Goal: Find specific page/section: Find specific page/section

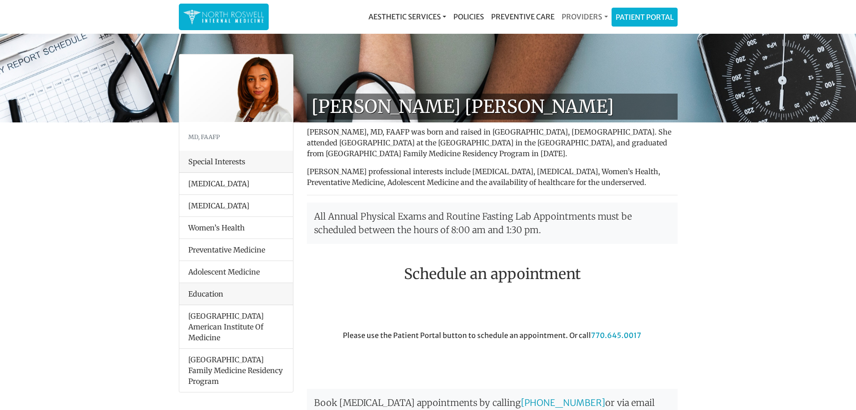
click at [606, 13] on link "Providers" at bounding box center [584, 17] width 53 height 18
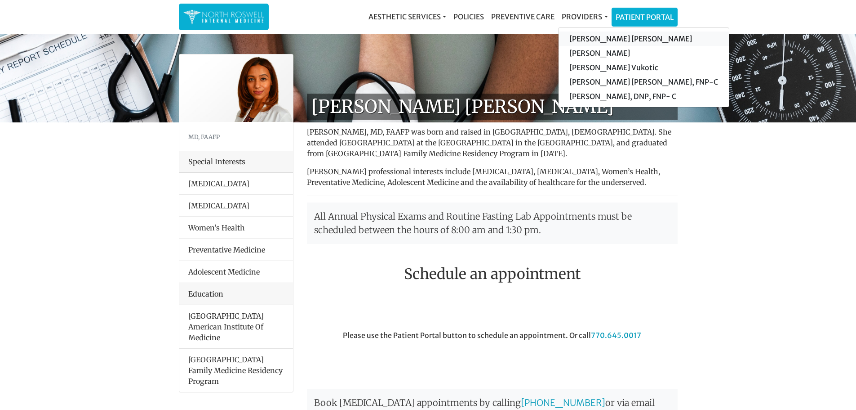
click at [609, 37] on link "[PERSON_NAME] [PERSON_NAME]" at bounding box center [644, 38] width 170 height 14
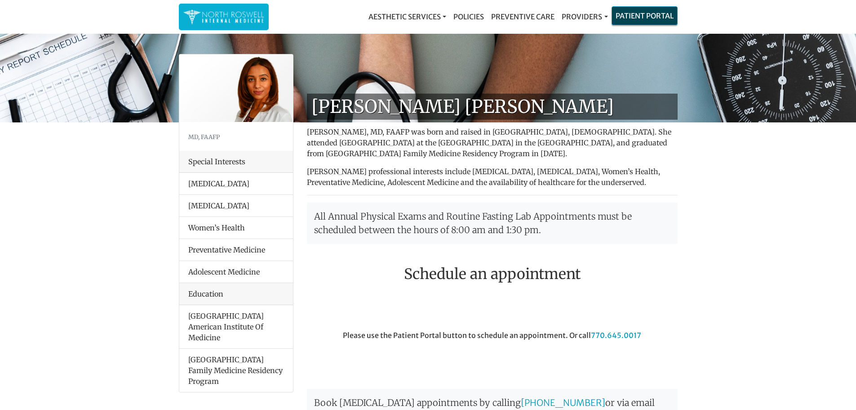
click at [642, 17] on link "Patient Portal" at bounding box center [644, 16] width 65 height 18
